Goal: Use online tool/utility

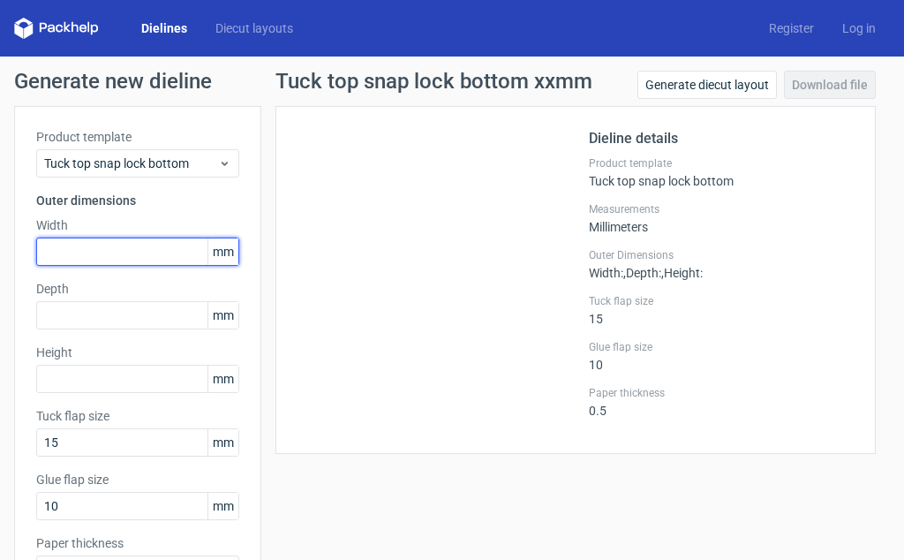
click at [132, 245] on input "text" at bounding box center [137, 251] width 203 height 28
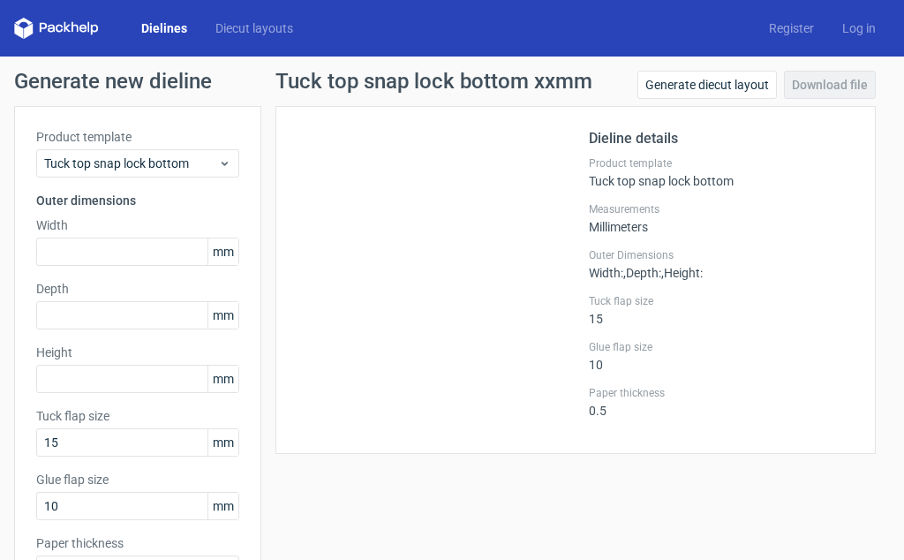
click at [213, 249] on span "mm" at bounding box center [222, 251] width 31 height 26
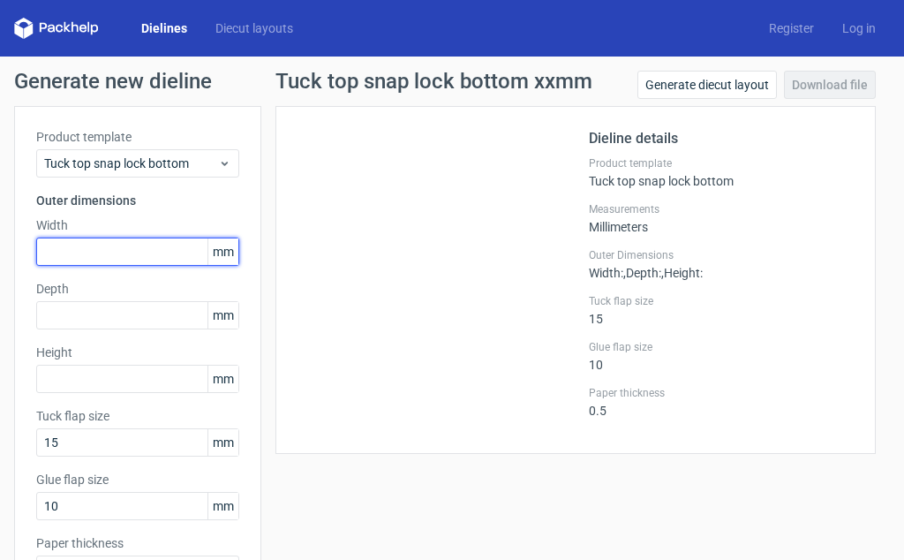
click at [141, 245] on input "text" at bounding box center [137, 251] width 203 height 28
type input "150"
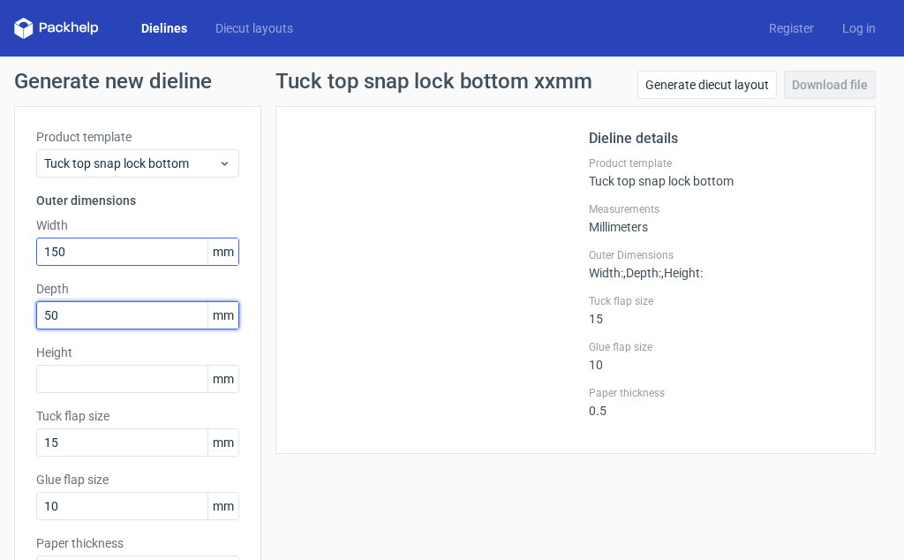
type input "50"
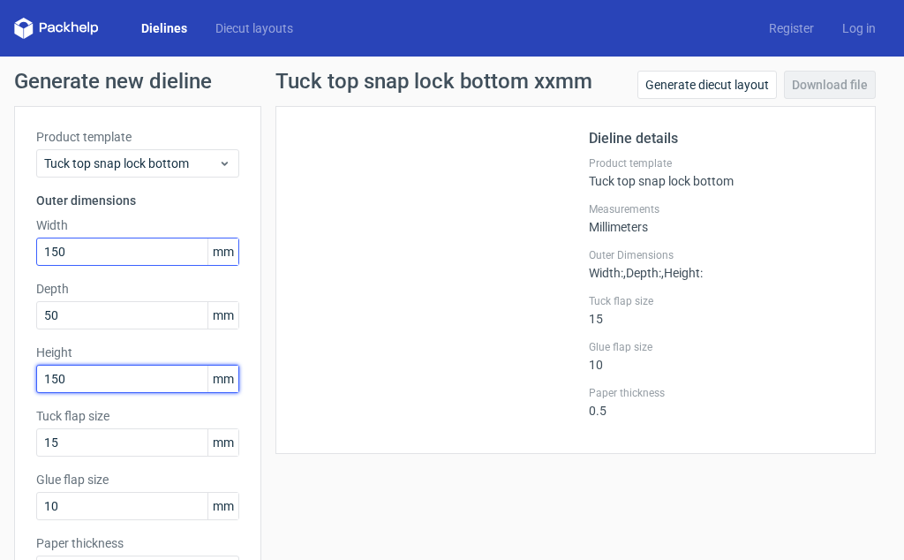
type input "150"
